Goal: Task Accomplishment & Management: Manage account settings

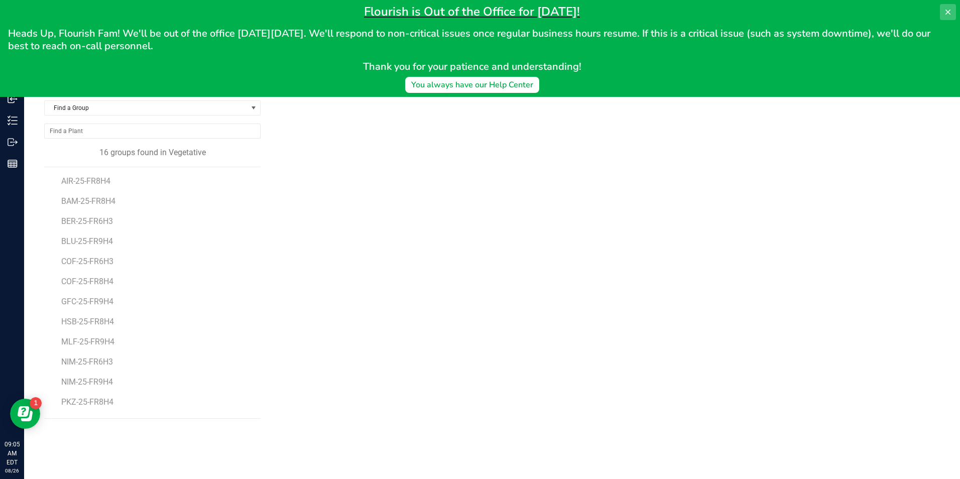
click at [946, 9] on icon at bounding box center [948, 12] width 8 height 8
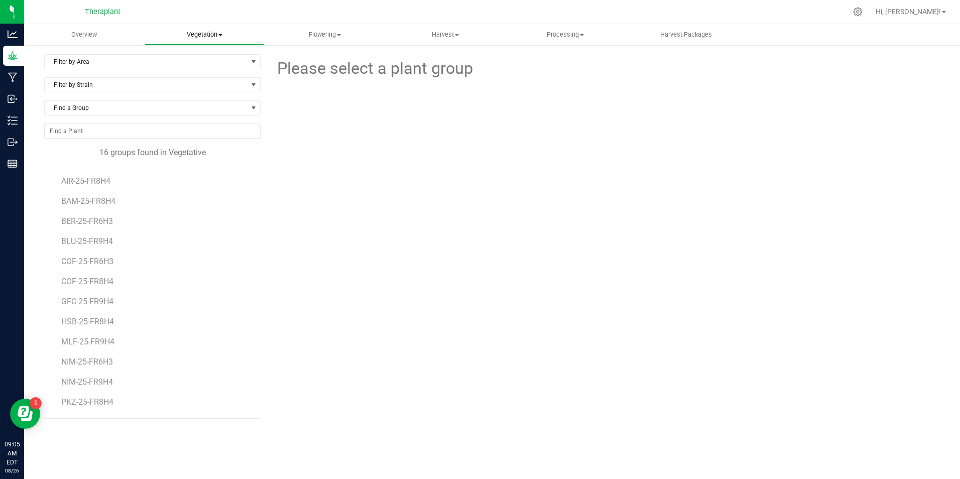
click at [202, 30] on span "Vegetation" at bounding box center [205, 34] width 120 height 9
click at [197, 60] on span "Veg groups" at bounding box center [177, 60] width 64 height 9
click at [112, 63] on span "Filter by Area" at bounding box center [146, 62] width 203 height 14
click at [115, 95] on li "VEG 1" at bounding box center [152, 93] width 215 height 15
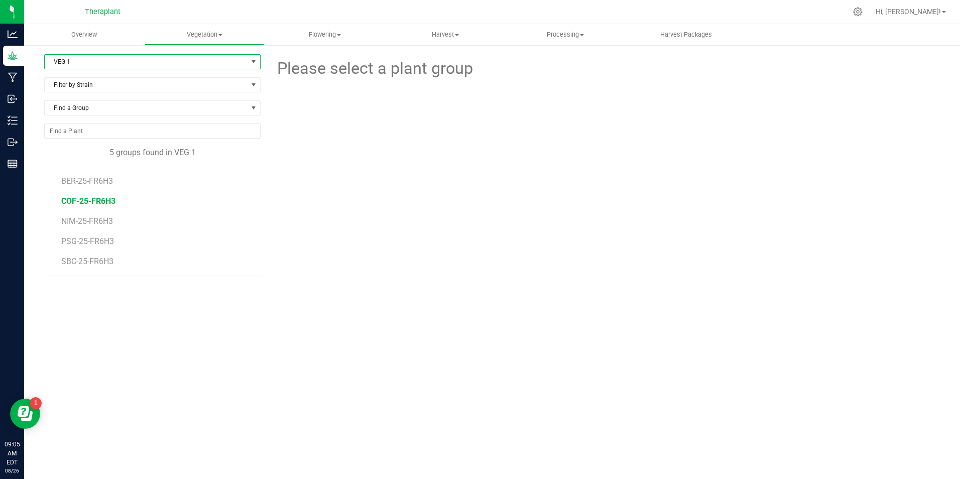
click at [88, 205] on span "COF-25-FR6H3" at bounding box center [88, 201] width 54 height 10
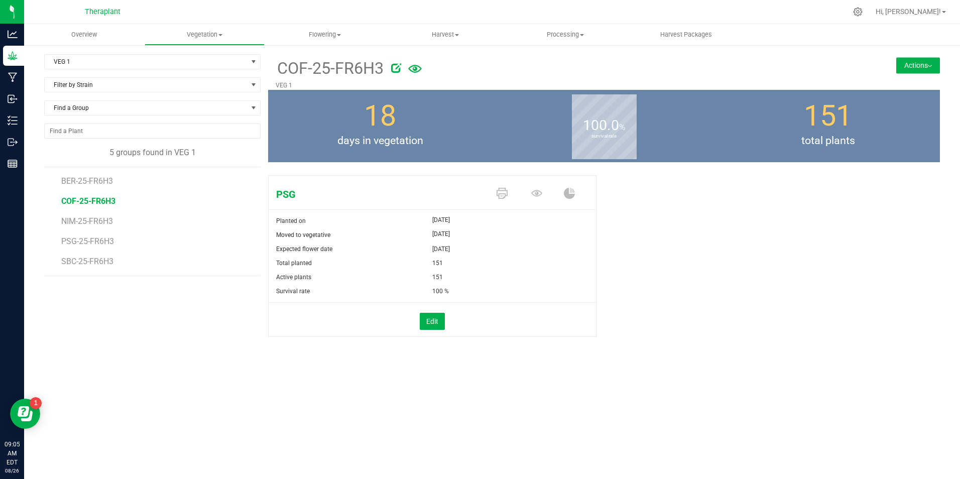
click at [916, 65] on button "Actions" at bounding box center [918, 65] width 44 height 16
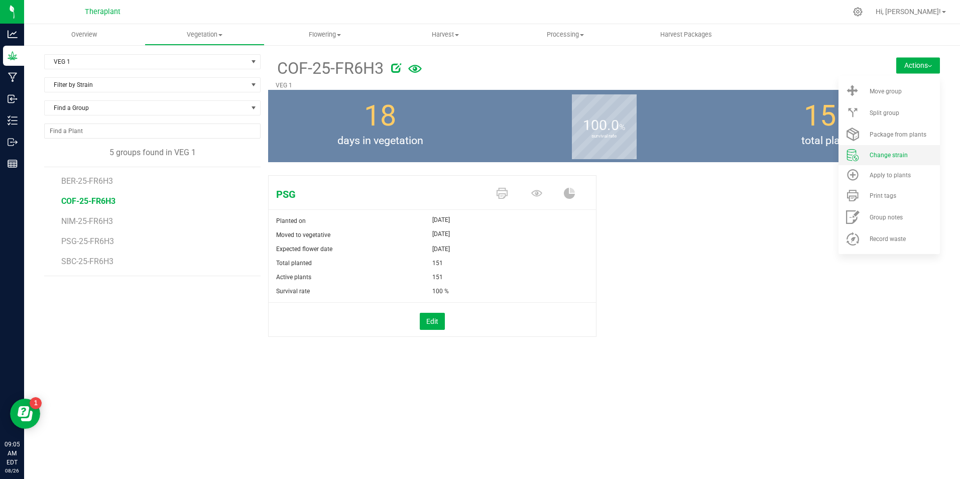
click at [902, 161] on li "Change strain" at bounding box center [889, 155] width 101 height 20
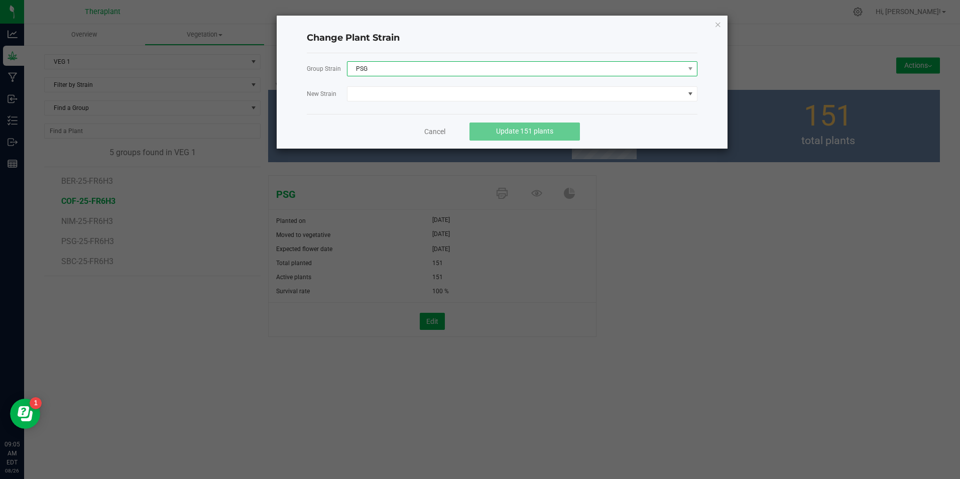
click at [400, 67] on span "PSG" at bounding box center [516, 69] width 337 height 14
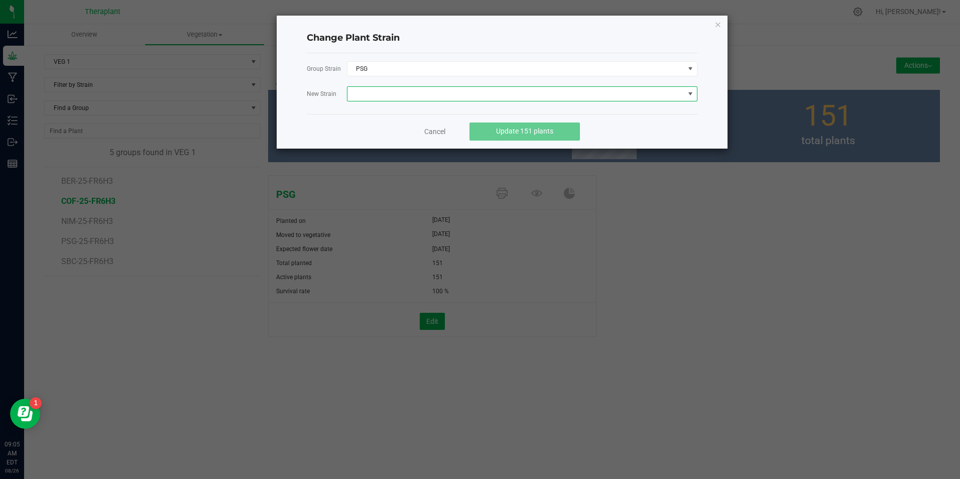
click at [389, 92] on span at bounding box center [516, 94] width 337 height 14
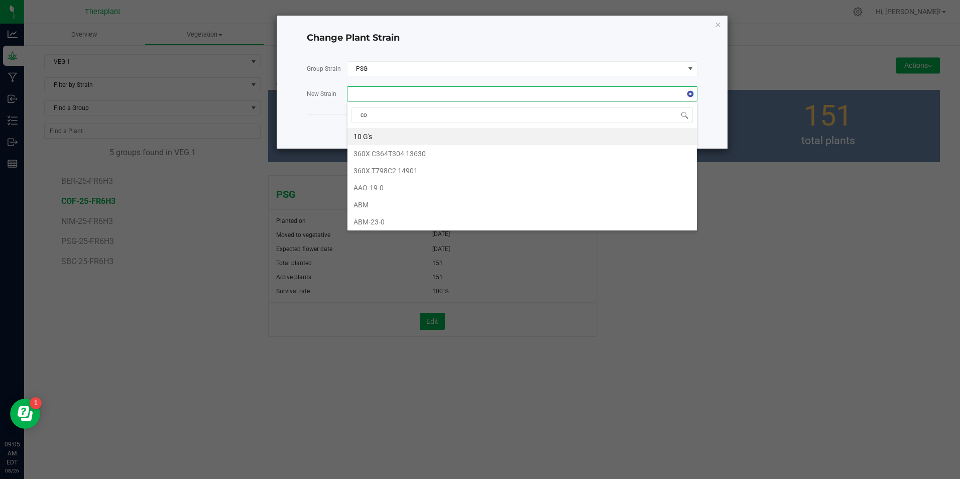
type input "cof"
click at [368, 139] on li "COF" at bounding box center [523, 136] width 350 height 17
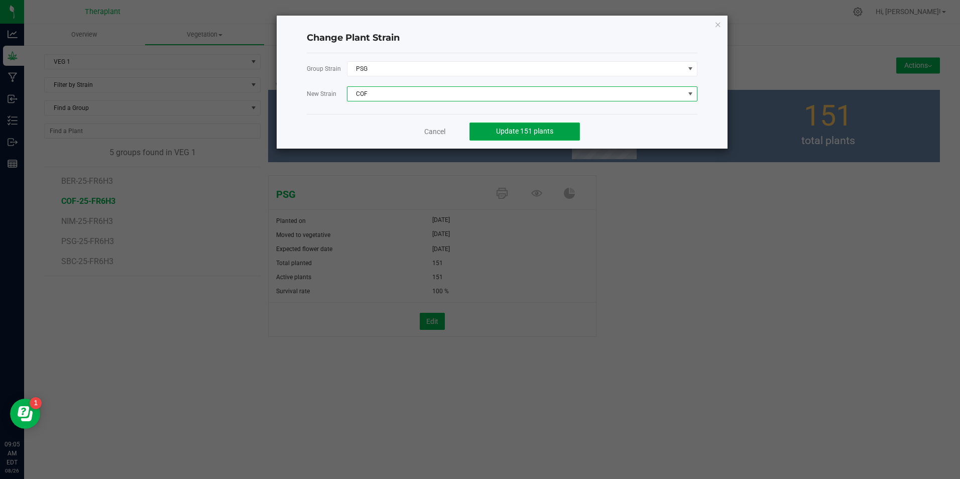
click at [517, 134] on span "Update 151 plants" at bounding box center [524, 131] width 57 height 8
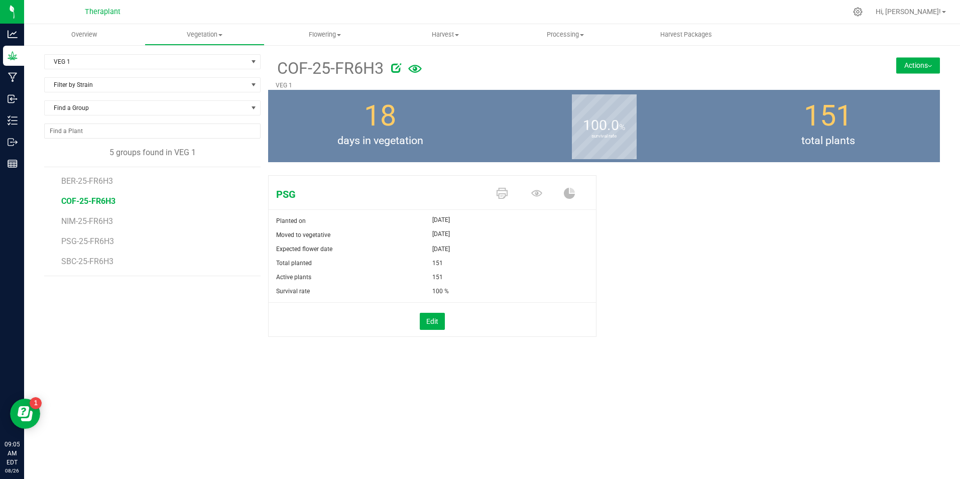
click at [912, 65] on button "Actions" at bounding box center [918, 65] width 44 height 16
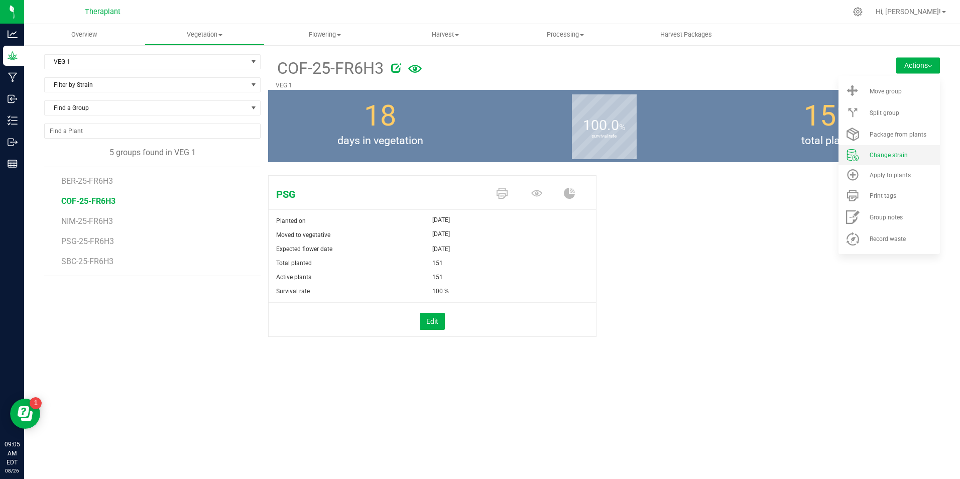
click at [902, 160] on li "Change strain" at bounding box center [889, 155] width 101 height 20
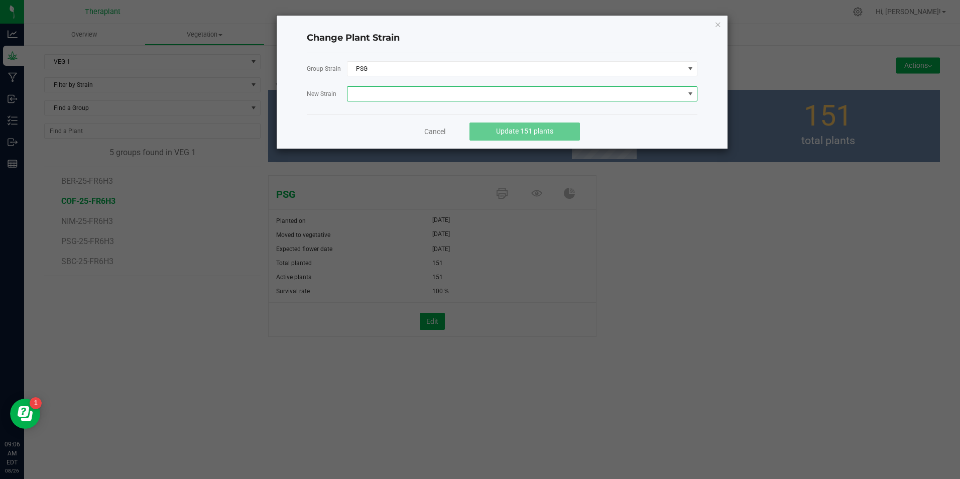
click at [505, 98] on span at bounding box center [516, 94] width 337 height 14
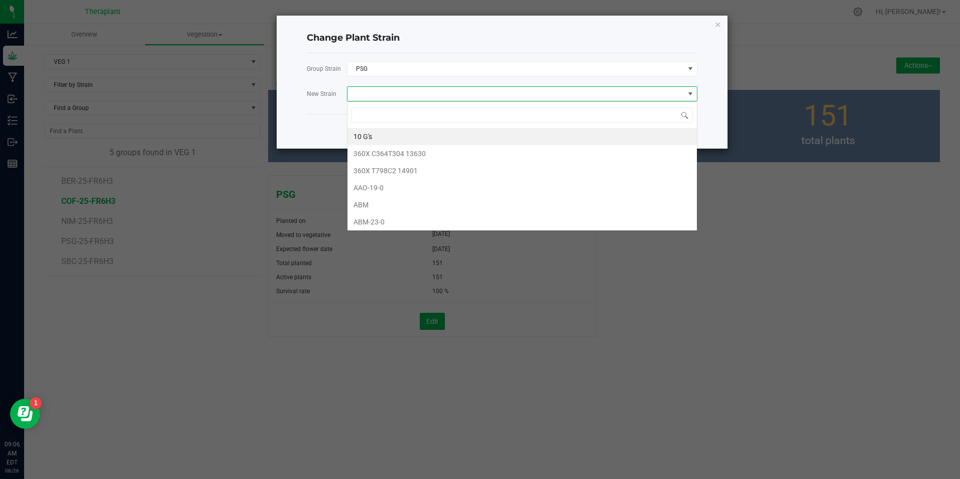
scroll to position [15, 351]
type input "COF"
click at [370, 133] on li "COF" at bounding box center [523, 136] width 350 height 17
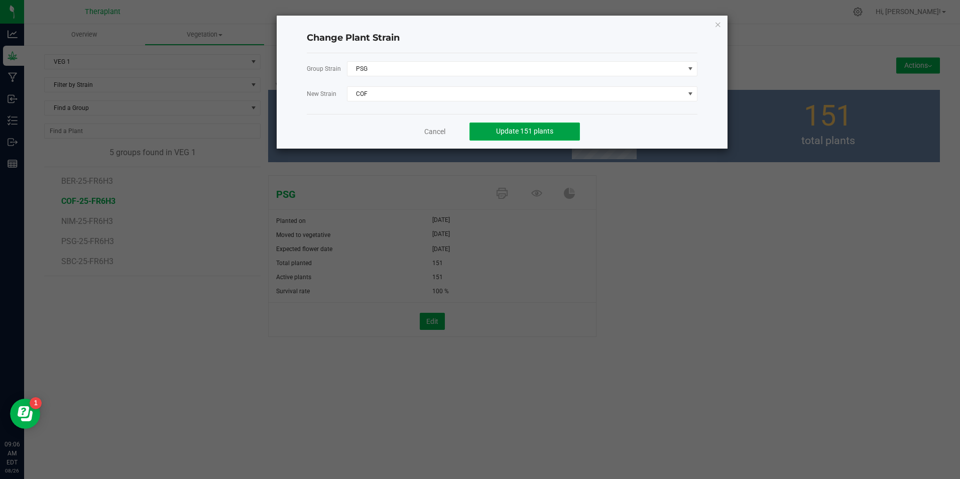
click at [506, 126] on button "Update 151 plants" at bounding box center [525, 132] width 110 height 18
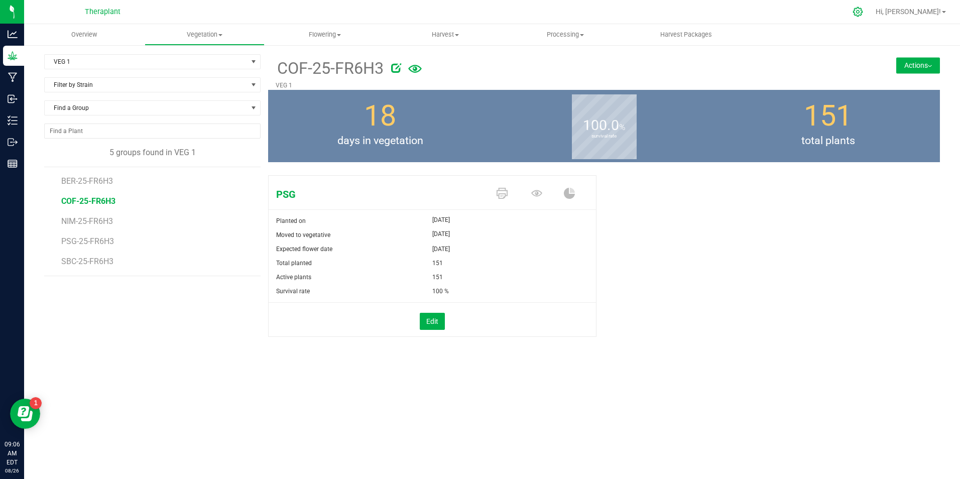
click at [863, 8] on icon at bounding box center [858, 12] width 11 height 11
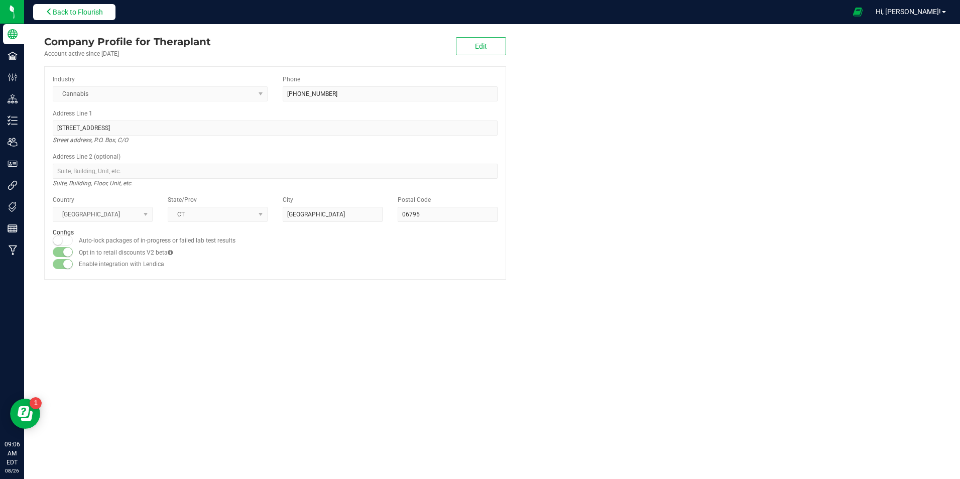
click at [51, 8] on icon at bounding box center [49, 11] width 7 height 7
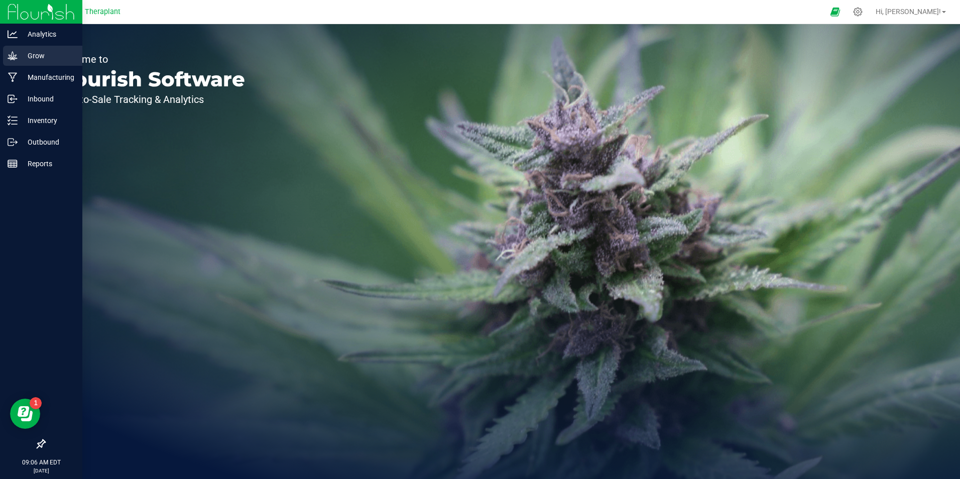
click at [16, 57] on icon at bounding box center [13, 56] width 10 height 10
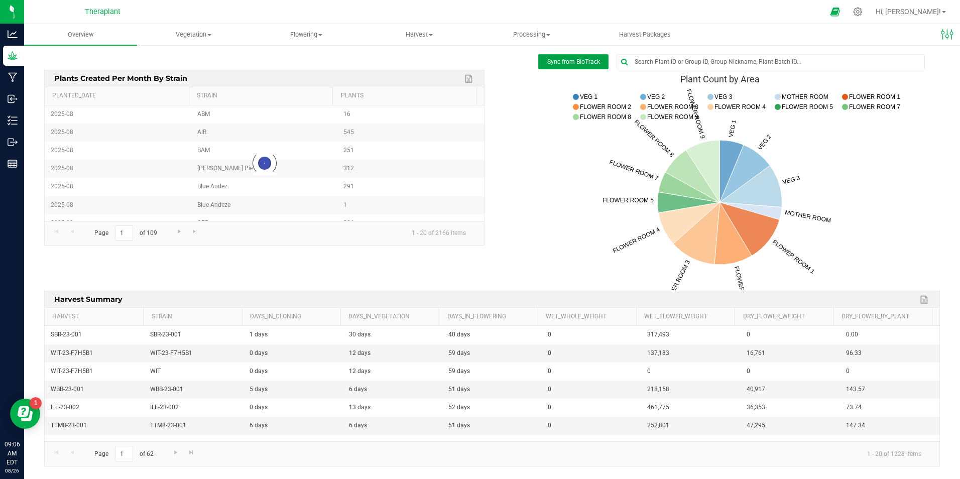
click at [573, 64] on span "Sync from BioTrack" at bounding box center [573, 61] width 53 height 7
click at [303, 32] on span "Flowering" at bounding box center [306, 34] width 112 height 9
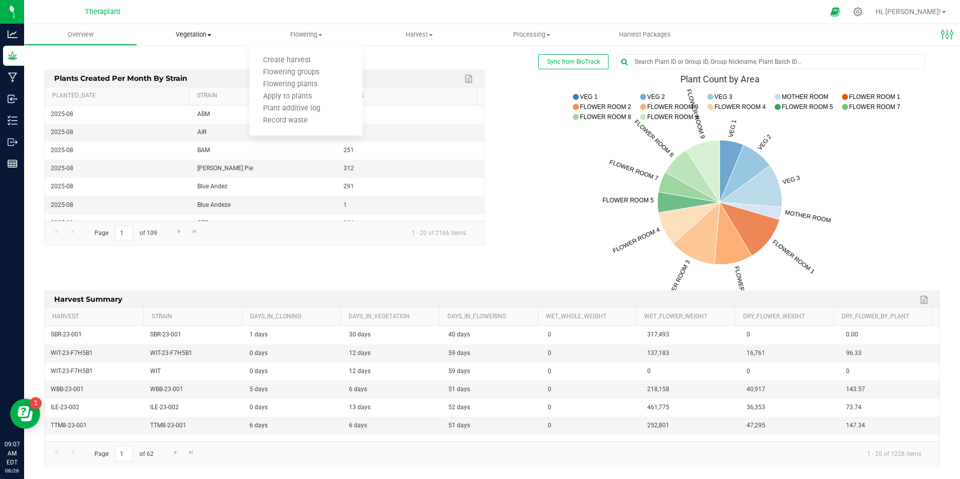
click at [199, 40] on uib-tab-heading "Vegetation Veg groups Veg plants Mother groups Mother plants Apply to plants Pl…" at bounding box center [194, 35] width 112 height 20
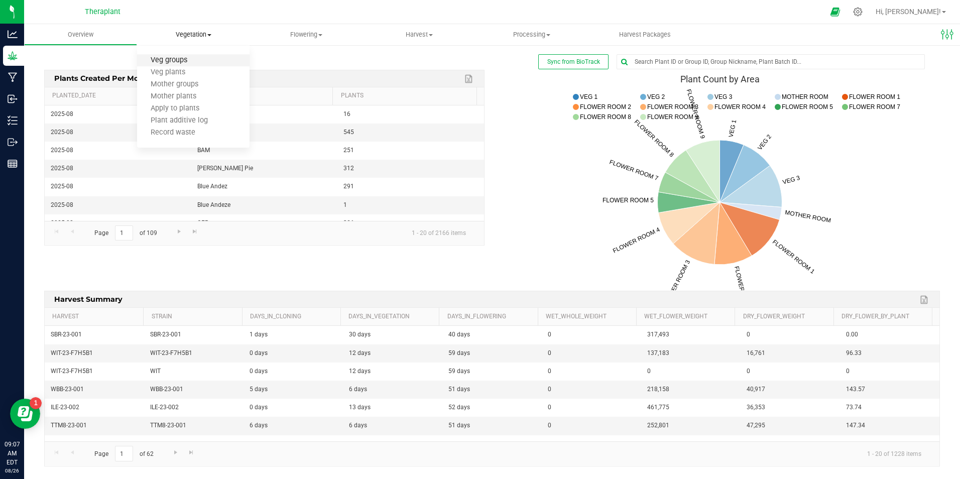
click at [191, 63] on span "Veg groups" at bounding box center [169, 60] width 64 height 9
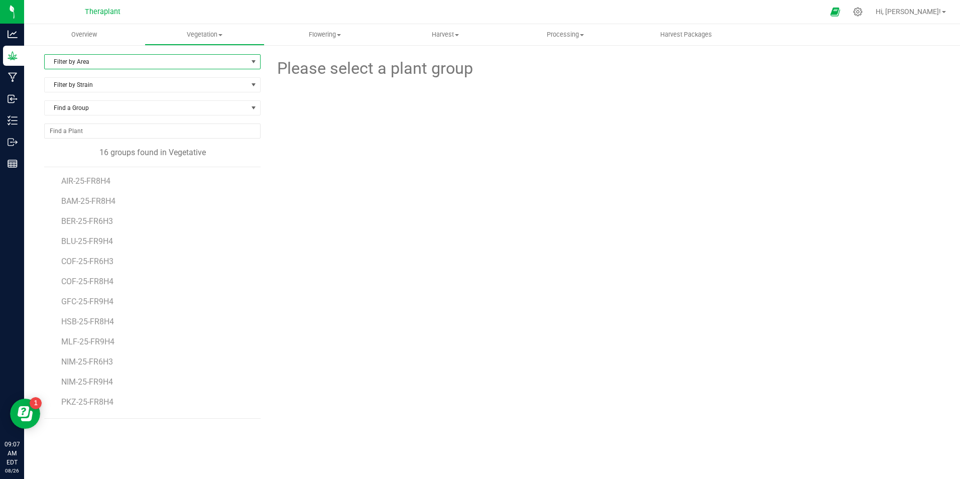
click at [104, 63] on span "Filter by Area" at bounding box center [146, 62] width 203 height 14
click at [109, 95] on li "VEG 1" at bounding box center [152, 93] width 215 height 15
click at [88, 204] on span "COF-25-FR6H3" at bounding box center [88, 201] width 54 height 10
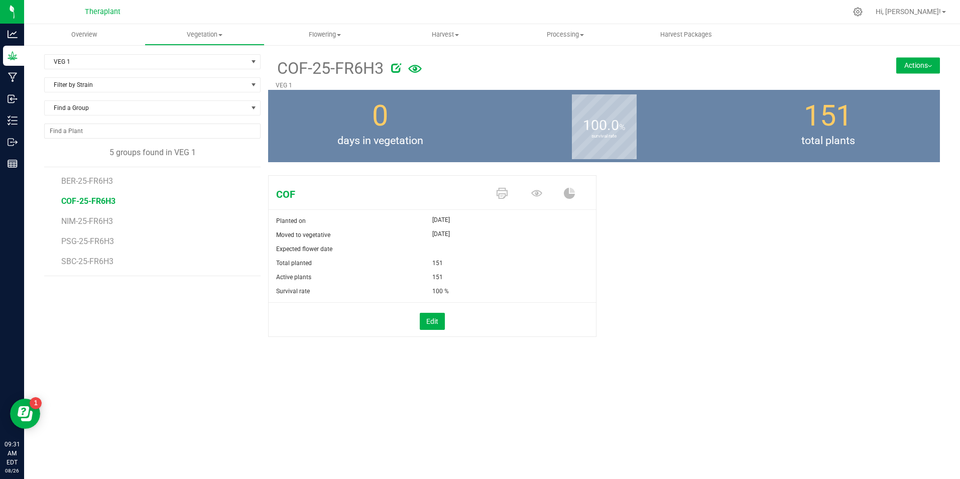
click at [251, 359] on div "VEG 1 Filter by Area All VEG 1 VEG 2 VEG 3 Filter by Strain Find a Group 5 grou…" at bounding box center [156, 208] width 224 height 308
click at [99, 240] on span "PSG-25-FR6H3" at bounding box center [88, 242] width 55 height 10
click at [318, 354] on div "PSG Planted on Aug 8, 2025 Moved to vegetative Aug 8, 2025 Expected flower date…" at bounding box center [604, 266] width 672 height 191
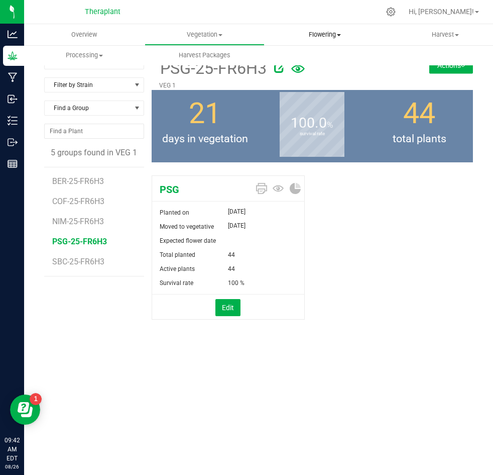
click at [308, 30] on uib-tab-heading "Flowering Create harvest Flowering groups Flowering plants Apply to plants Plan…" at bounding box center [325, 35] width 120 height 20
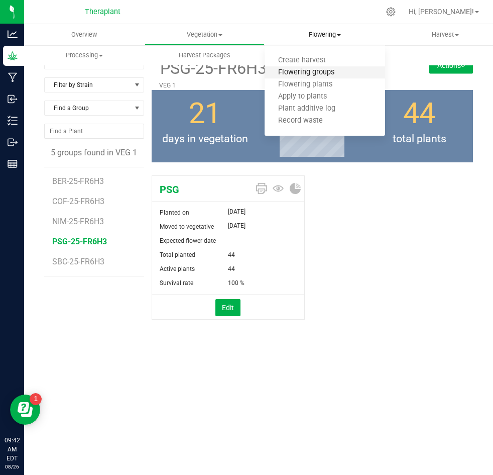
click at [304, 75] on span "Flowering groups" at bounding box center [306, 72] width 83 height 9
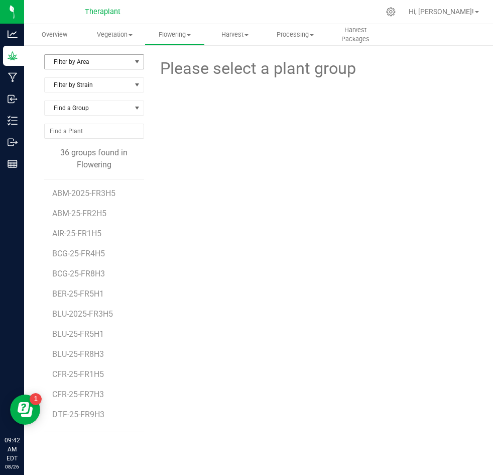
click at [76, 57] on span "Filter by Area" at bounding box center [88, 62] width 86 height 14
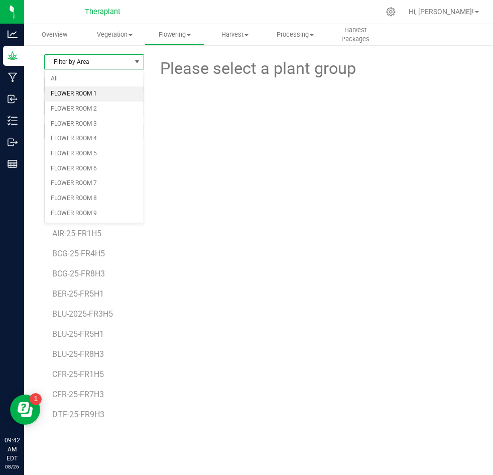
click at [81, 96] on li "FLOWER ROOM 1" at bounding box center [94, 93] width 99 height 15
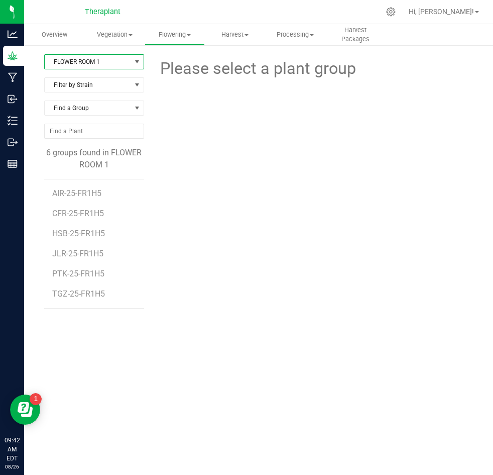
click at [102, 62] on span "FLOWER ROOM 1" at bounding box center [88, 62] width 86 height 14
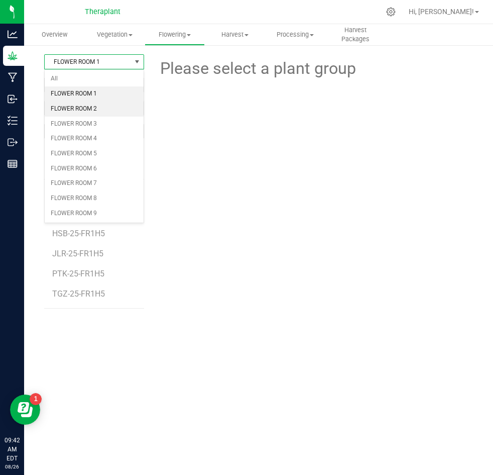
click at [97, 108] on li "FLOWER ROOM 2" at bounding box center [94, 108] width 99 height 15
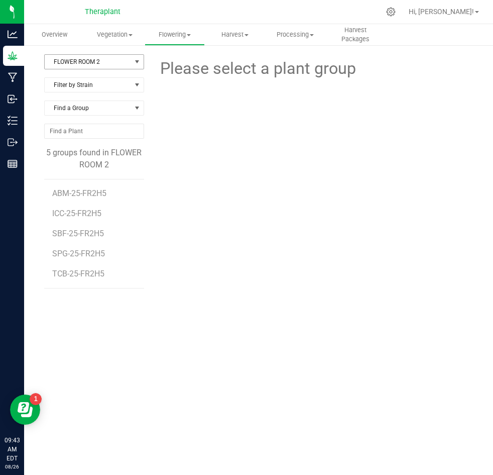
click at [95, 62] on span "FLOWER ROOM 2" at bounding box center [88, 62] width 86 height 14
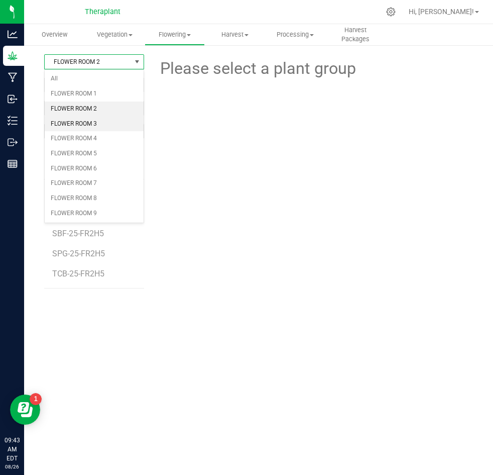
click at [92, 126] on li "FLOWER ROOM 3" at bounding box center [94, 124] width 99 height 15
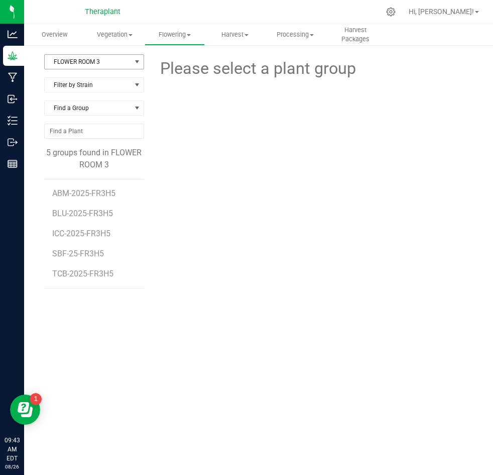
click at [105, 62] on span "FLOWER ROOM 3" at bounding box center [88, 62] width 86 height 14
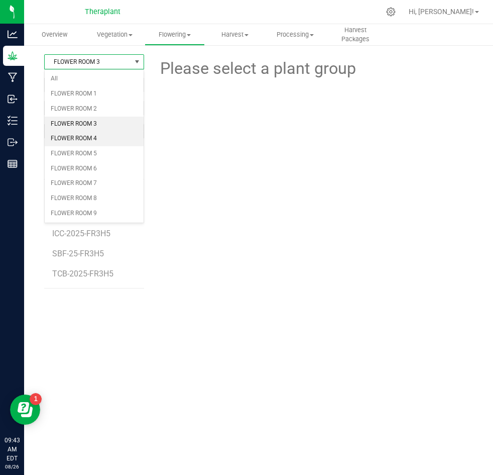
click at [100, 138] on li "FLOWER ROOM 4" at bounding box center [94, 138] width 99 height 15
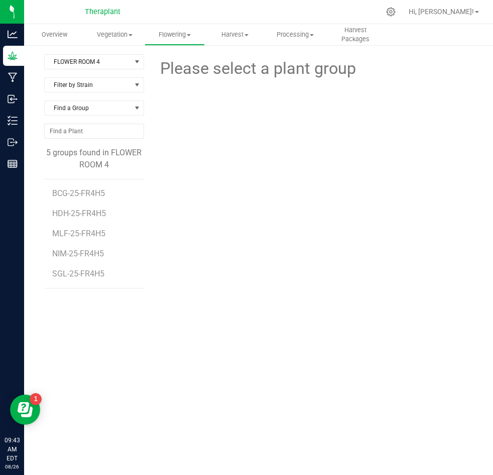
drag, startPoint x: 96, startPoint y: 144, endPoint x: 384, endPoint y: 306, distance: 329.9
click at [384, 306] on div "Please select a plant group" at bounding box center [313, 204] width 322 height 301
click at [82, 64] on span "FLOWER ROOM 4" at bounding box center [88, 62] width 86 height 14
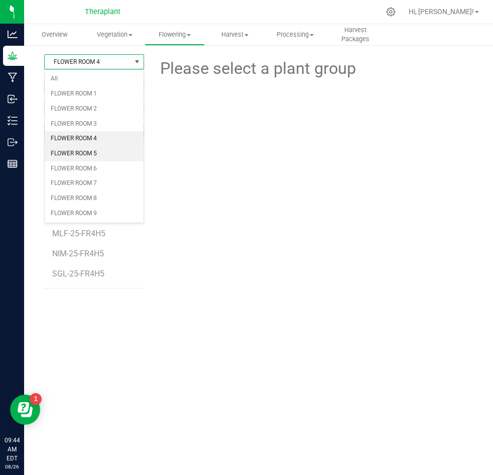
click at [106, 159] on li "FLOWER ROOM 5" at bounding box center [94, 153] width 99 height 15
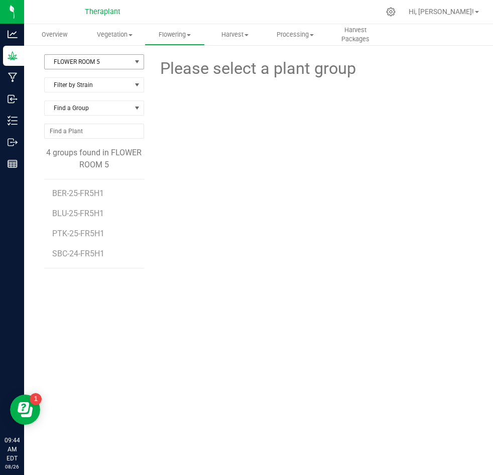
click at [95, 64] on span "FLOWER ROOM 5" at bounding box center [88, 62] width 86 height 14
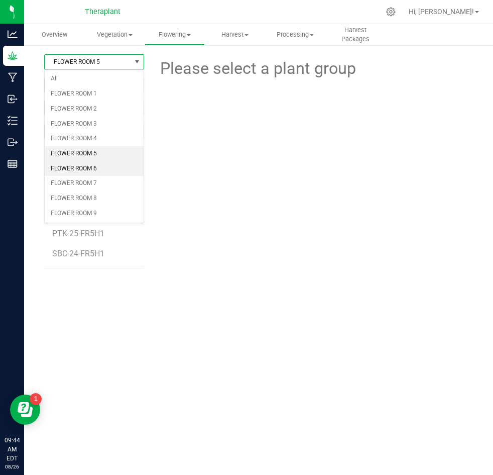
click at [96, 169] on li "FLOWER ROOM 6" at bounding box center [94, 168] width 99 height 15
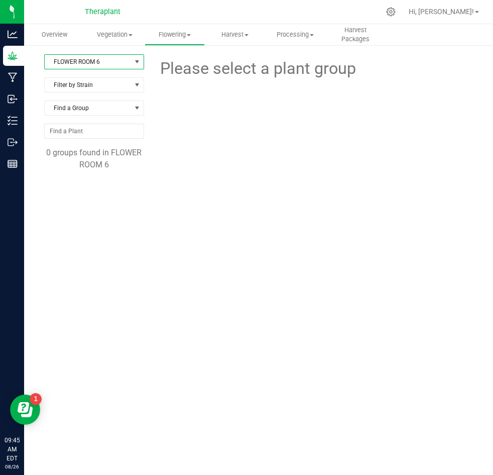
click at [115, 65] on span "FLOWER ROOM 6" at bounding box center [88, 62] width 86 height 14
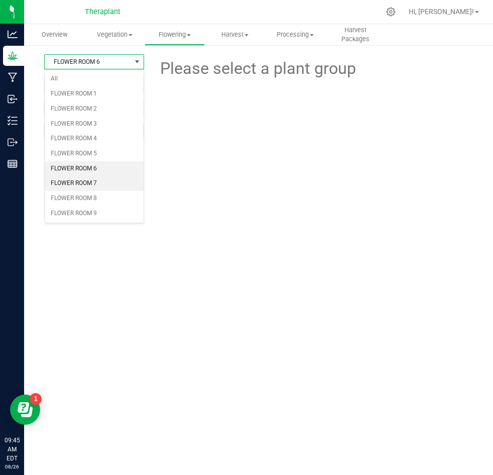
click at [108, 184] on li "FLOWER ROOM 7" at bounding box center [94, 183] width 99 height 15
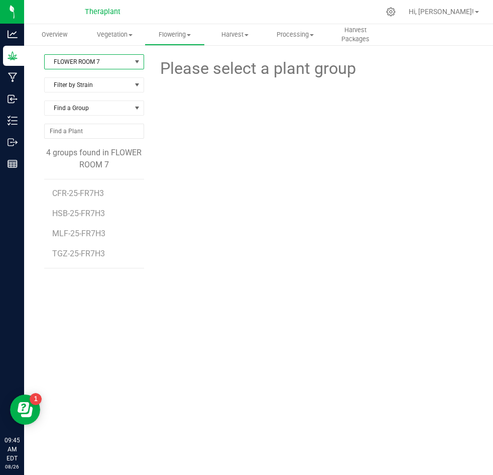
click at [88, 60] on span "FLOWER ROOM 7" at bounding box center [88, 62] width 86 height 14
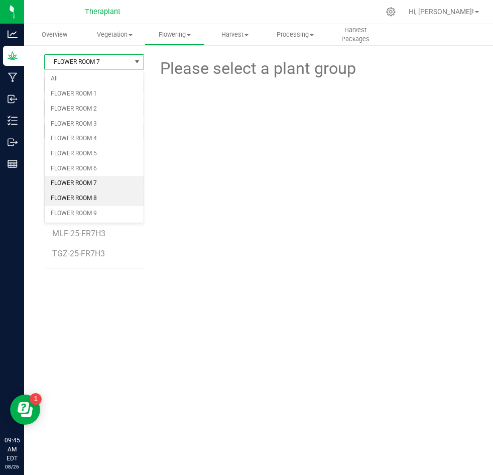
click at [103, 201] on li "FLOWER ROOM 8" at bounding box center [94, 198] width 99 height 15
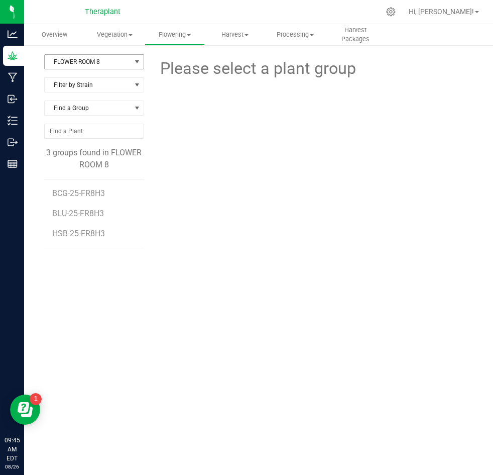
click at [89, 61] on span "FLOWER ROOM 8" at bounding box center [88, 62] width 86 height 14
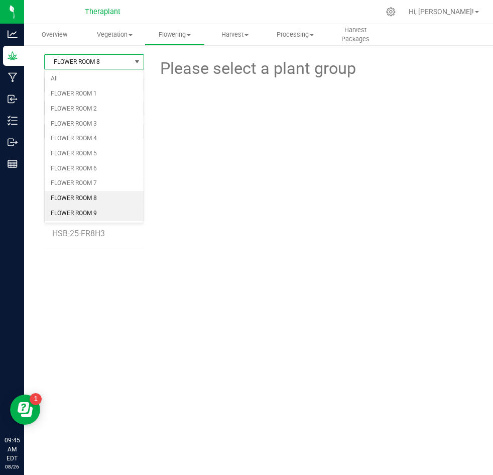
click at [113, 216] on li "FLOWER ROOM 9" at bounding box center [94, 213] width 99 height 15
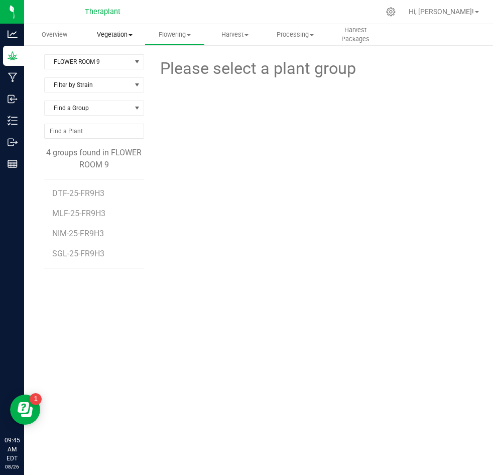
click at [116, 38] on span "Vegetation" at bounding box center [114, 34] width 59 height 9
click at [126, 64] on span "Veg groups" at bounding box center [116, 60] width 64 height 9
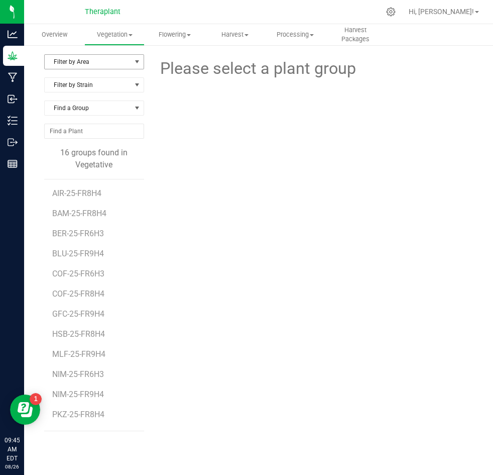
click at [89, 60] on span "Filter by Area" at bounding box center [88, 62] width 86 height 14
click at [95, 94] on li "VEG 1" at bounding box center [94, 93] width 99 height 15
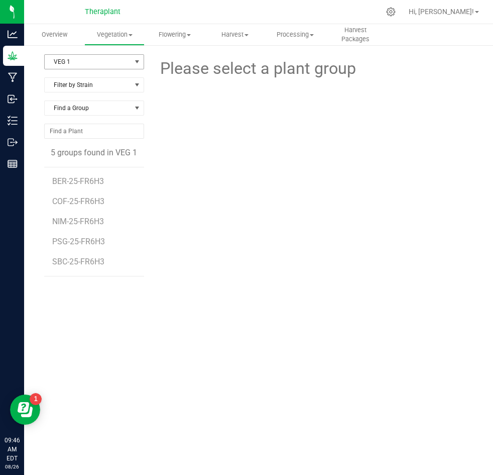
click at [93, 63] on span "VEG 1" at bounding box center [88, 62] width 86 height 14
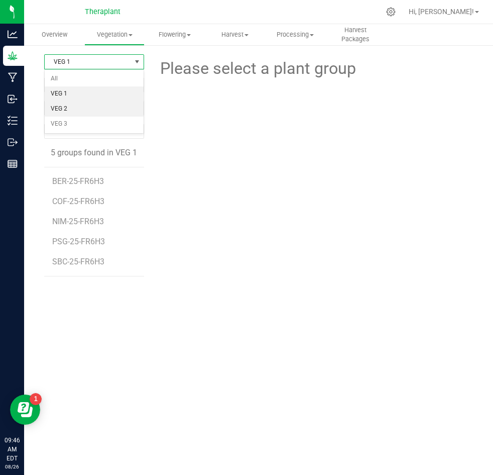
click at [85, 109] on li "VEG 2" at bounding box center [94, 108] width 99 height 15
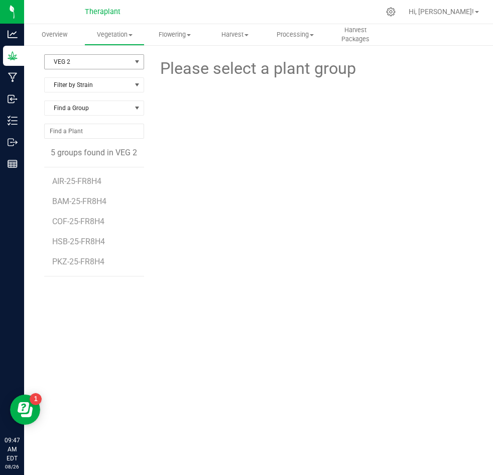
click at [86, 59] on span "VEG 2" at bounding box center [88, 62] width 86 height 14
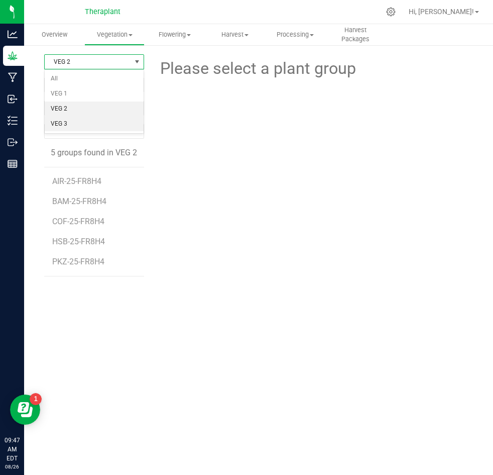
click at [85, 126] on li "VEG 3" at bounding box center [94, 124] width 99 height 15
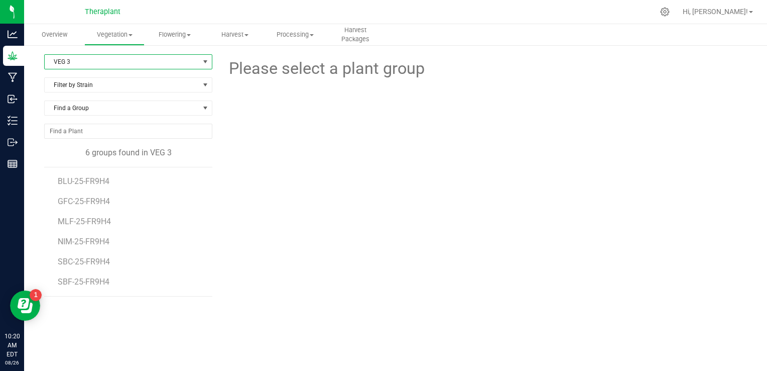
click at [447, 61] on form at bounding box center [582, 68] width 315 height 25
